Goal: Task Accomplishment & Management: Manage account settings

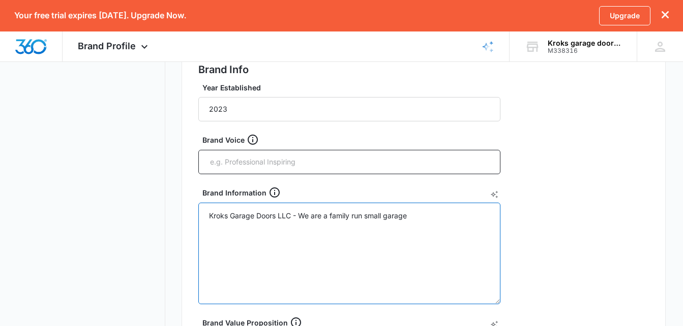
scroll to position [204, 0]
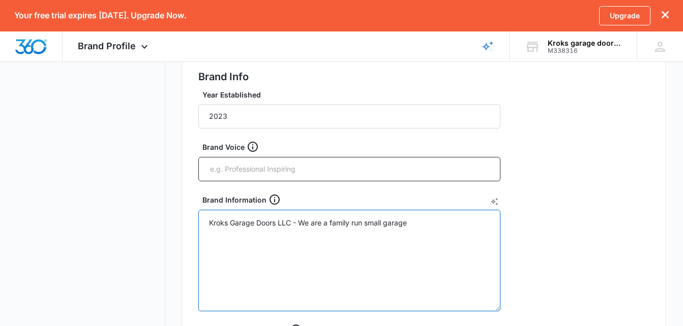
click at [384, 224] on textarea "Kroks Garage Doors LLC - We are a family run small garage" at bounding box center [349, 261] width 302 height 102
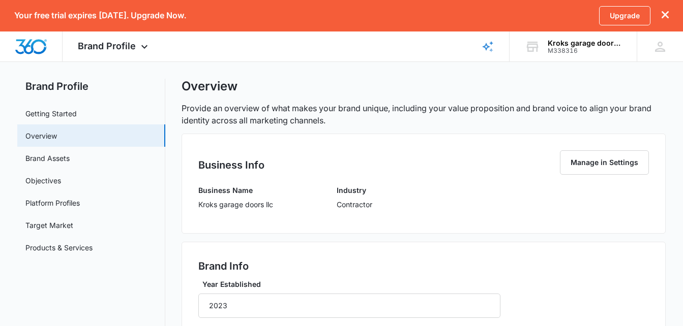
scroll to position [0, 0]
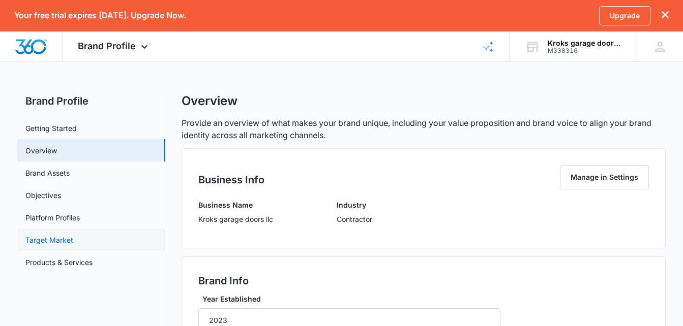
type textarea "Kroks Garage Doors LLC - We are a family run garage"
click at [73, 238] on link "Target Market" at bounding box center [49, 240] width 48 height 11
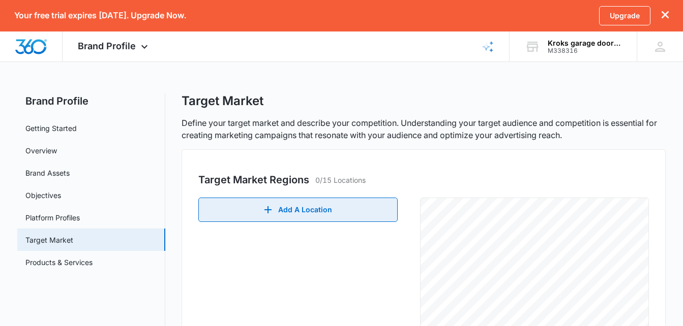
click at [312, 203] on button "Add A Location" at bounding box center [297, 210] width 199 height 24
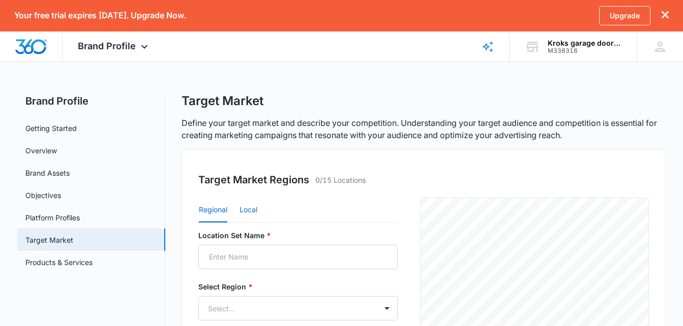
click at [249, 212] on button "Local" at bounding box center [248, 210] width 18 height 24
click at [273, 311] on input "Postal Code or City, State *" at bounding box center [253, 308] width 110 height 24
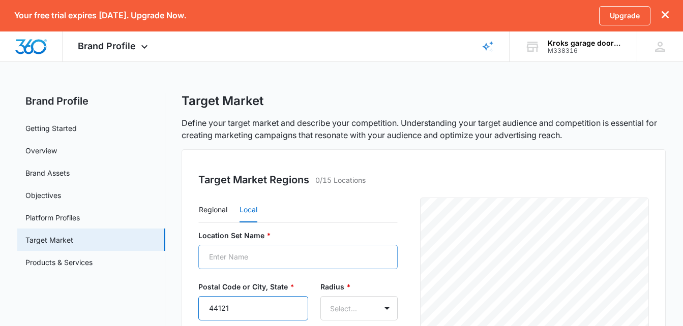
type input "44121"
click at [331, 251] on input "Location Set Name *" at bounding box center [297, 257] width 199 height 24
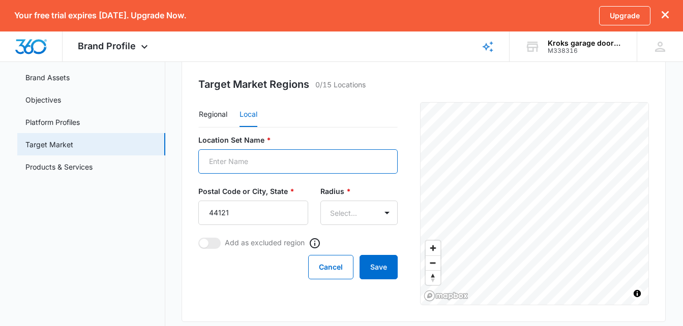
scroll to position [98, 0]
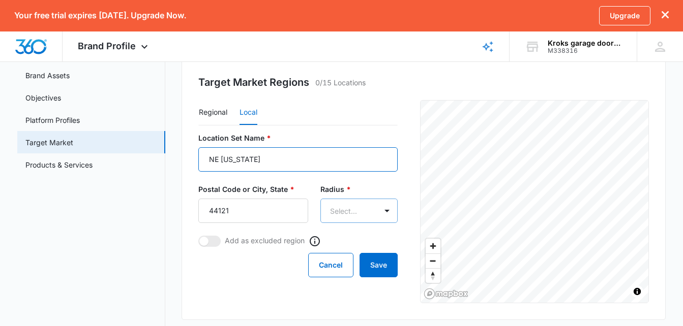
type input "NE [US_STATE]"
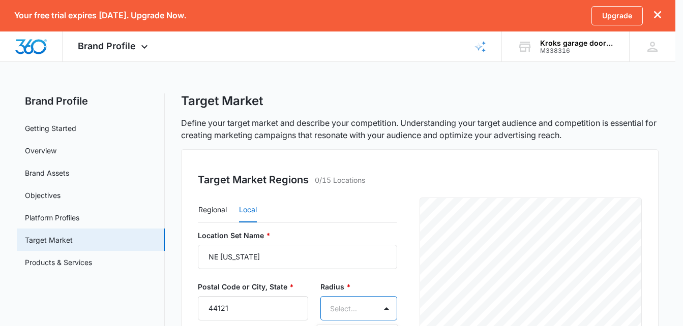
scroll to position [0, 0]
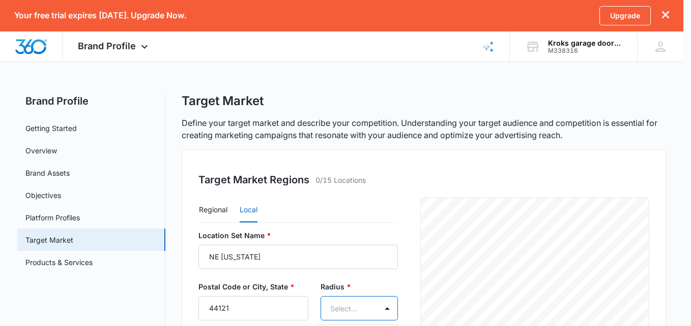
click at [363, 214] on body "Your free trial expires [DATE]. Upgrade Now. Upgrade Brand Profile Apps Reputat…" at bounding box center [345, 163] width 691 height 326
type input "50miles"
click at [675, 198] on div at bounding box center [345, 163] width 691 height 326
click at [381, 125] on body "Your free trial expires [DATE]. Upgrade Now. Upgrade Brand Profile Apps Reputat…" at bounding box center [345, 163] width 691 height 326
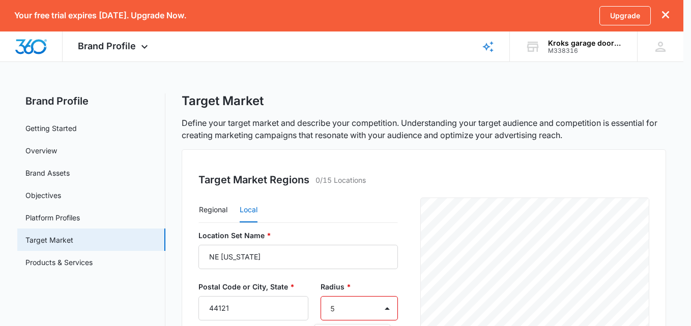
type input "50"
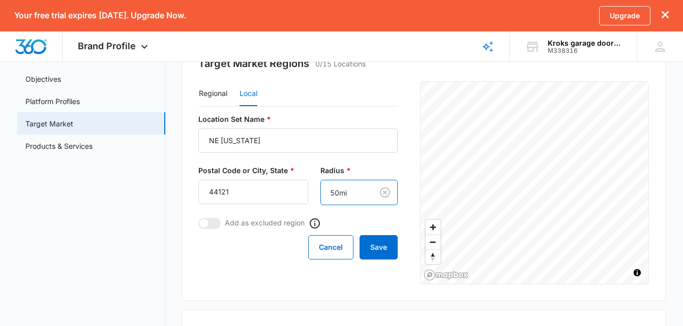
scroll to position [138, 0]
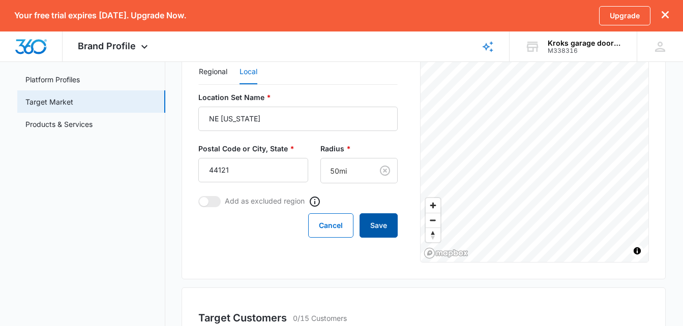
click at [382, 232] on button "Save" at bounding box center [378, 226] width 38 height 24
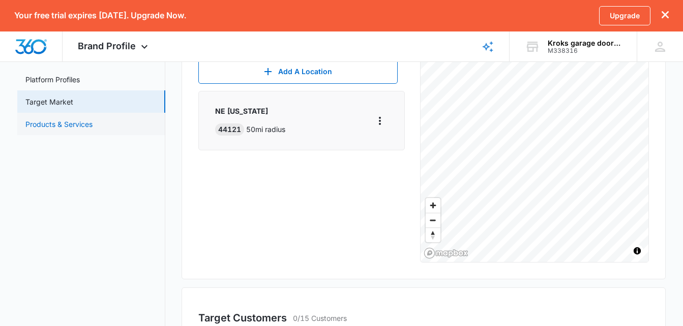
click at [91, 129] on link "Products & Services" at bounding box center [58, 124] width 67 height 11
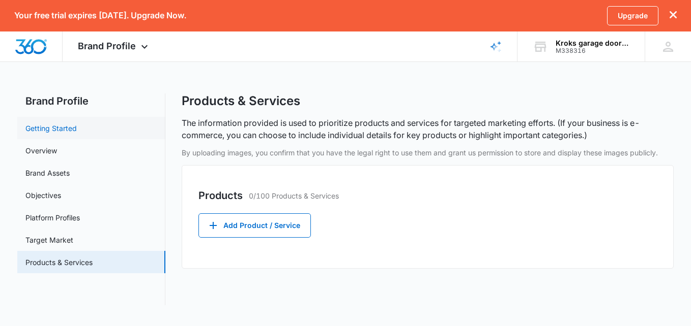
click at [63, 125] on link "Getting Started" at bounding box center [50, 128] width 51 height 11
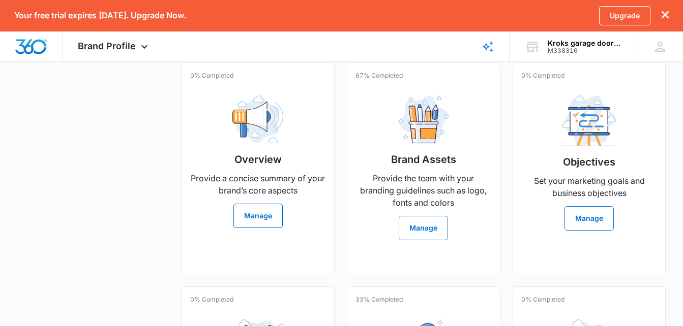
scroll to position [60, 0]
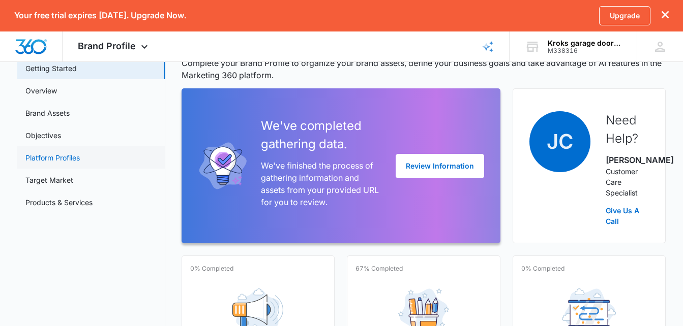
click at [80, 153] on link "Platform Profiles" at bounding box center [52, 158] width 54 height 11
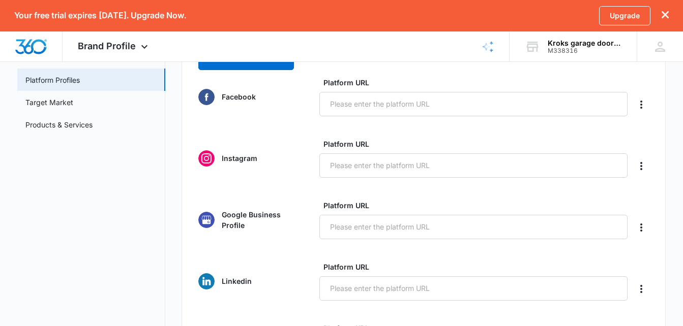
scroll to position [133, 0]
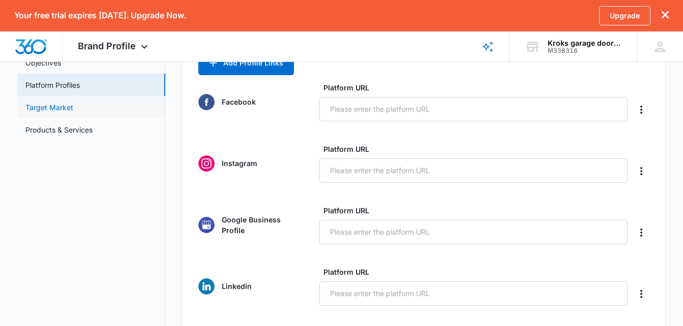
click at [73, 102] on link "Target Market" at bounding box center [49, 107] width 48 height 11
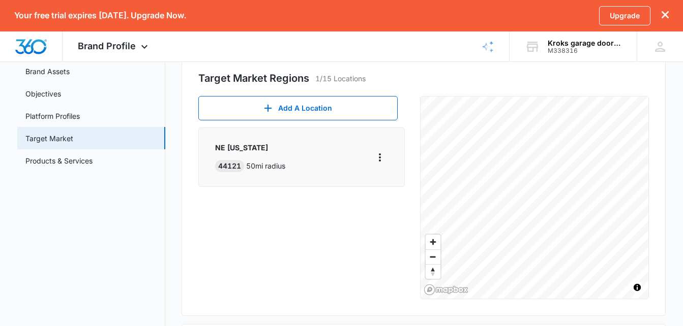
scroll to position [112, 0]
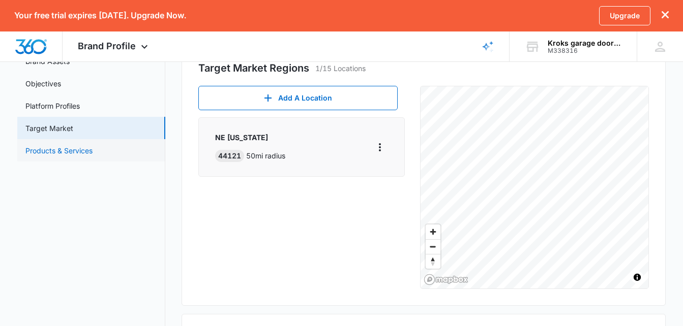
click at [93, 151] on link "Products & Services" at bounding box center [58, 150] width 67 height 11
